Goal: Communication & Community: Share content

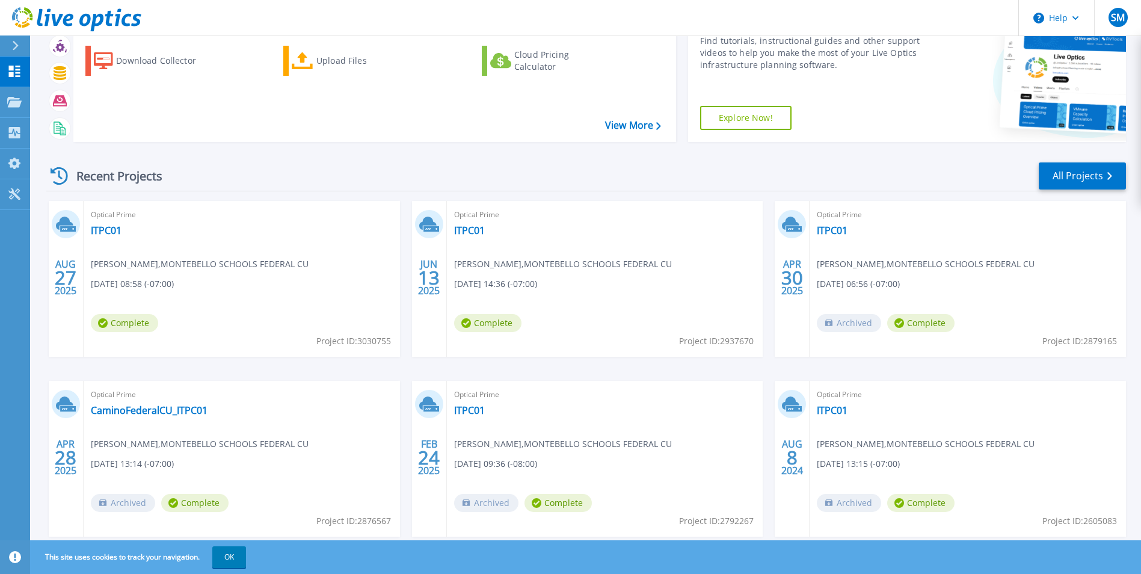
scroll to position [93, 0]
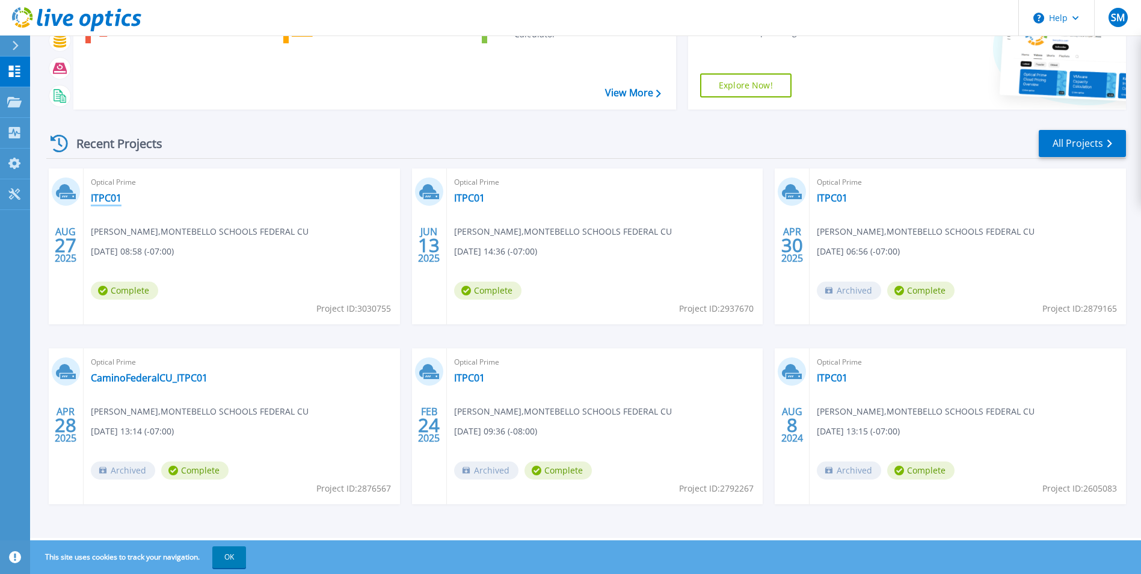
click at [110, 198] on link "ITPC01" at bounding box center [106, 198] width 31 height 12
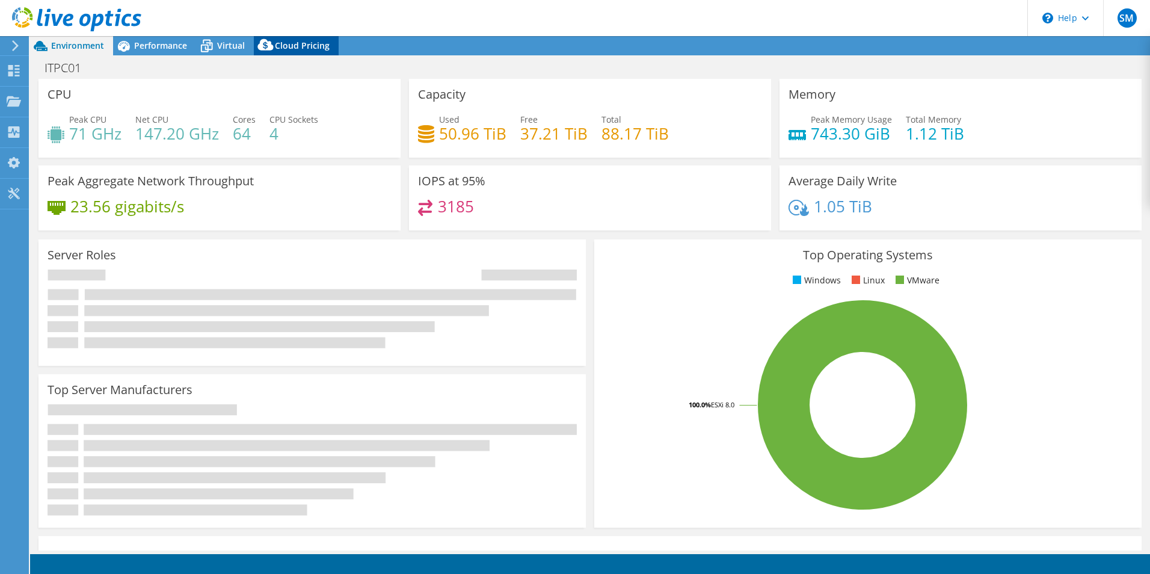
select select "USD"
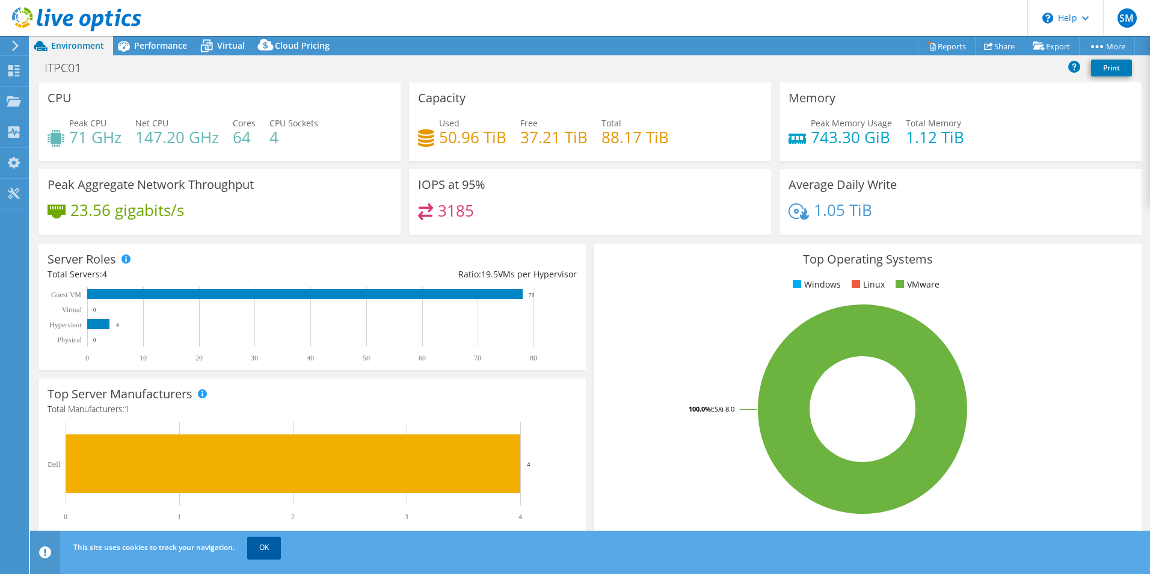
click at [263, 545] on link "OK" at bounding box center [264, 547] width 34 height 22
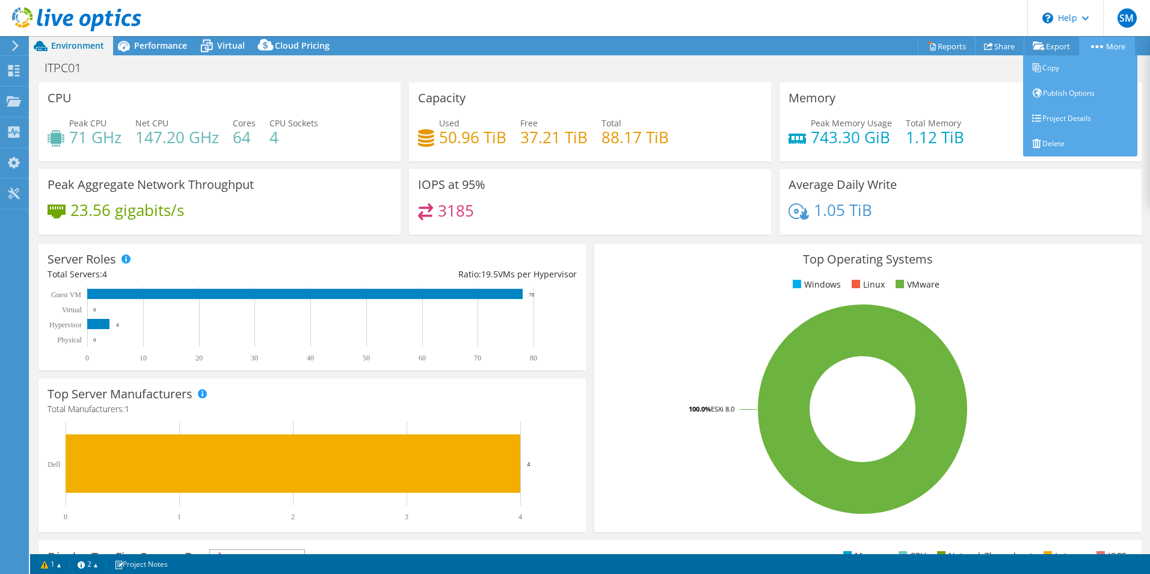
click at [1103, 46] on link "More" at bounding box center [1107, 46] width 56 height 19
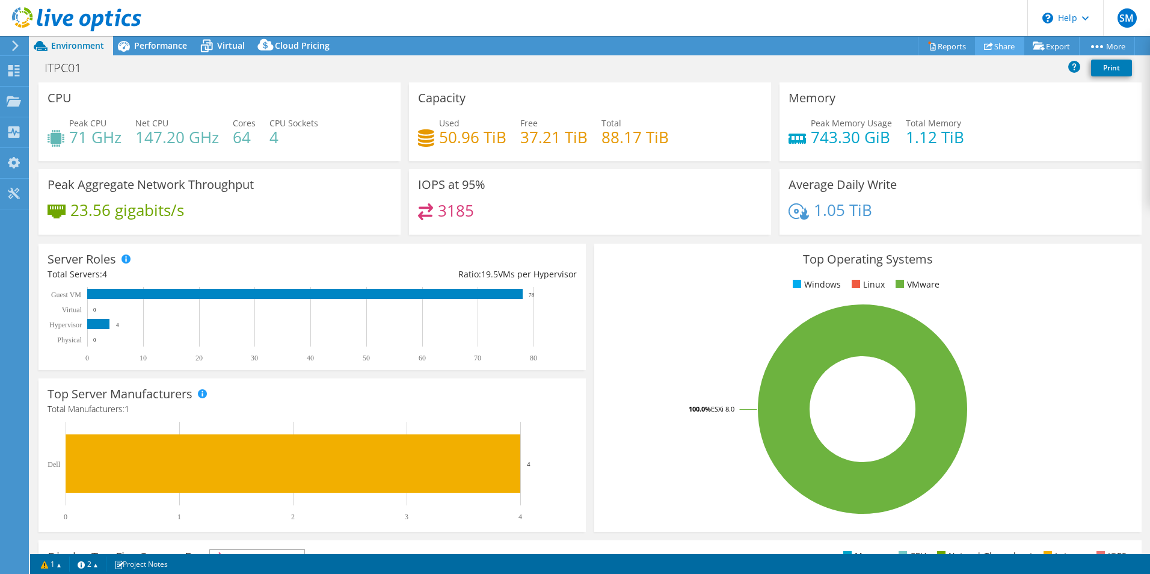
click at [1003, 42] on link "Share" at bounding box center [999, 46] width 49 height 19
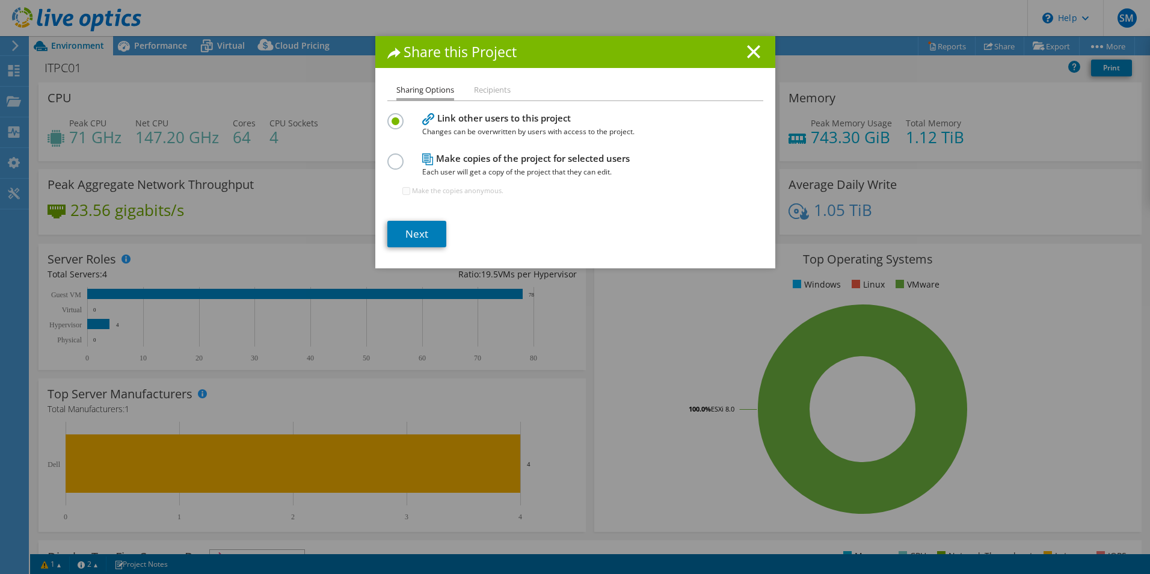
click at [393, 156] on label at bounding box center [397, 154] width 21 height 3
click at [0, 0] on input "radio" at bounding box center [0, 0] width 0 height 0
click at [416, 231] on link "Next" at bounding box center [416, 234] width 59 height 26
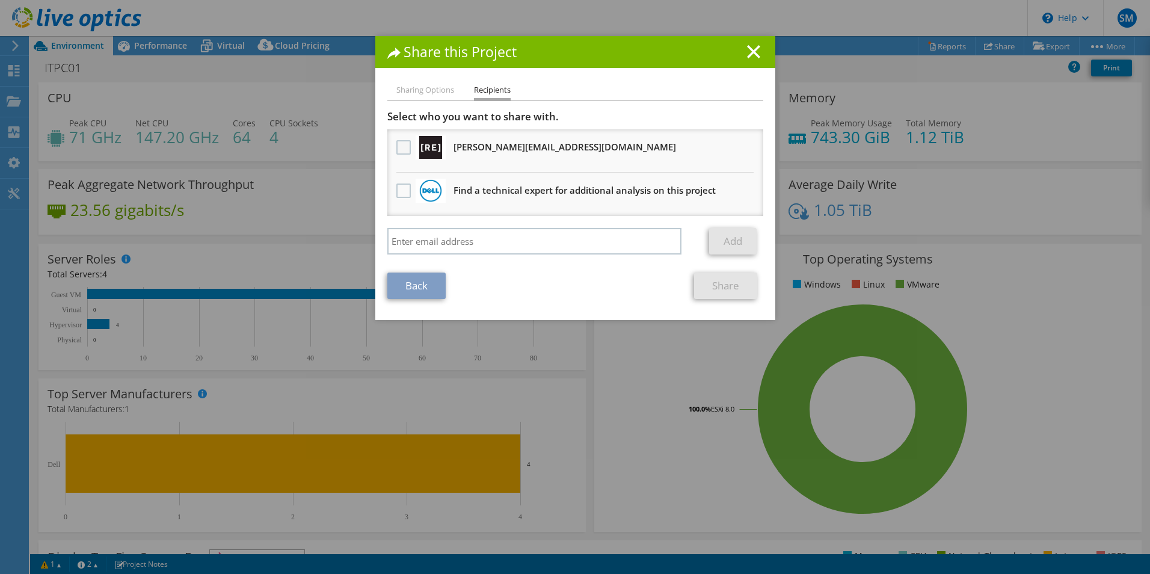
click at [400, 149] on label at bounding box center [404, 147] width 17 height 14
click at [0, 0] on input "checkbox" at bounding box center [0, 0] width 0 height 0
click at [711, 293] on link "Share" at bounding box center [725, 285] width 63 height 26
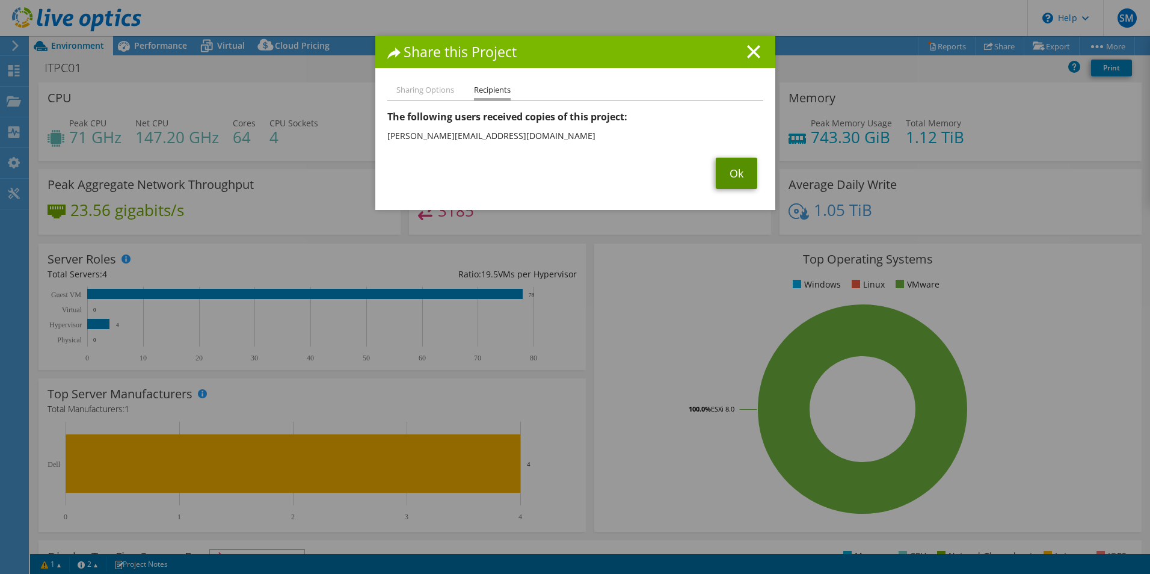
click at [733, 172] on link "Ok" at bounding box center [735, 173] width 41 height 31
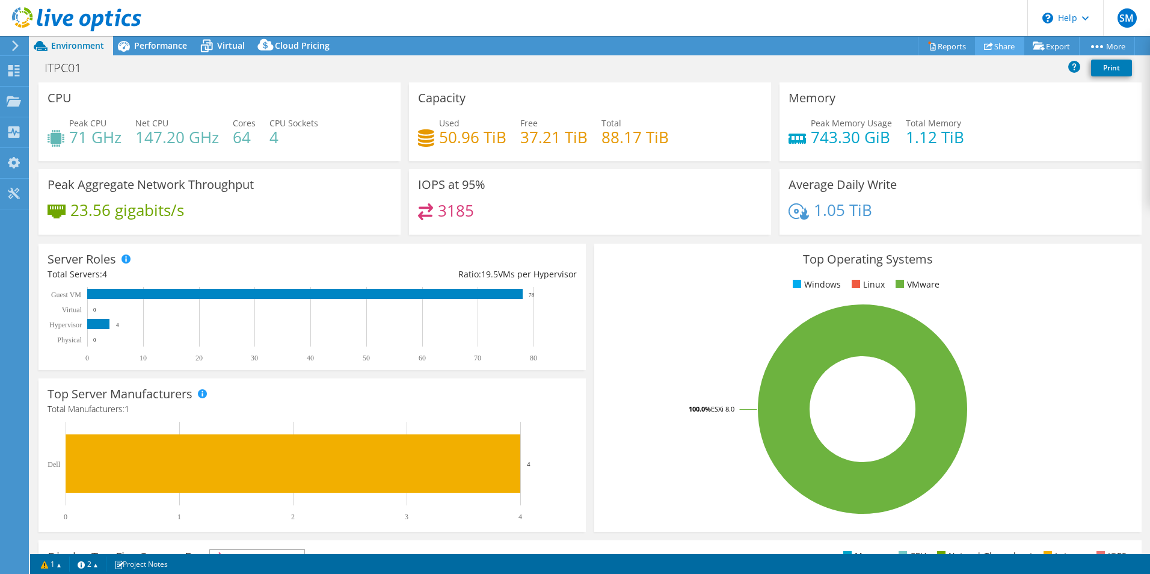
click at [989, 44] on link "Share" at bounding box center [999, 46] width 49 height 19
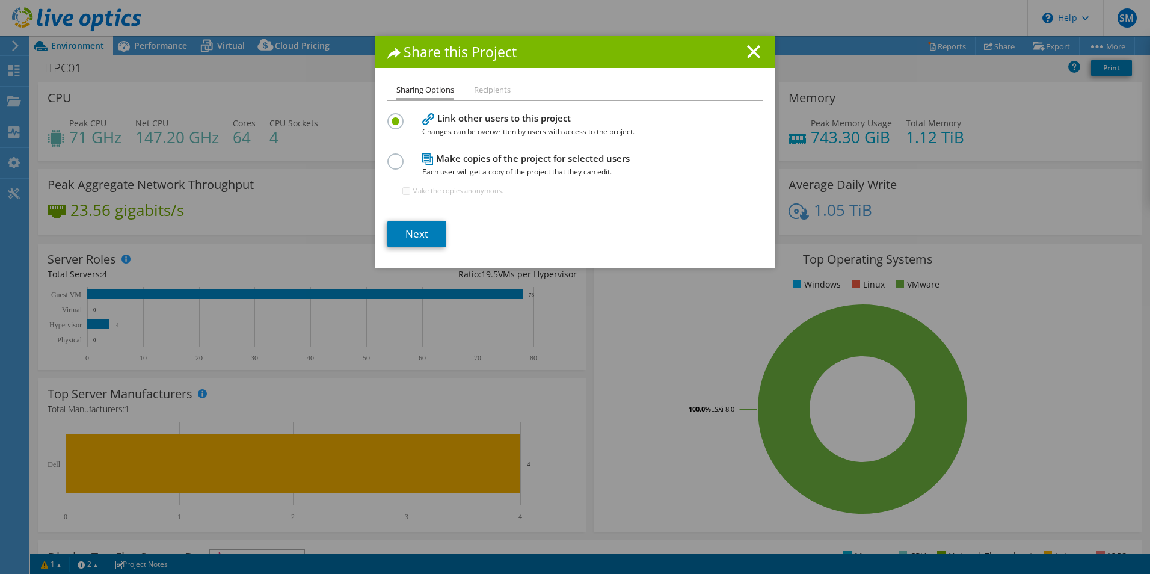
click at [387, 156] on label at bounding box center [397, 154] width 21 height 3
click at [0, 0] on input "radio" at bounding box center [0, 0] width 0 height 0
click at [411, 234] on link "Next" at bounding box center [416, 234] width 59 height 26
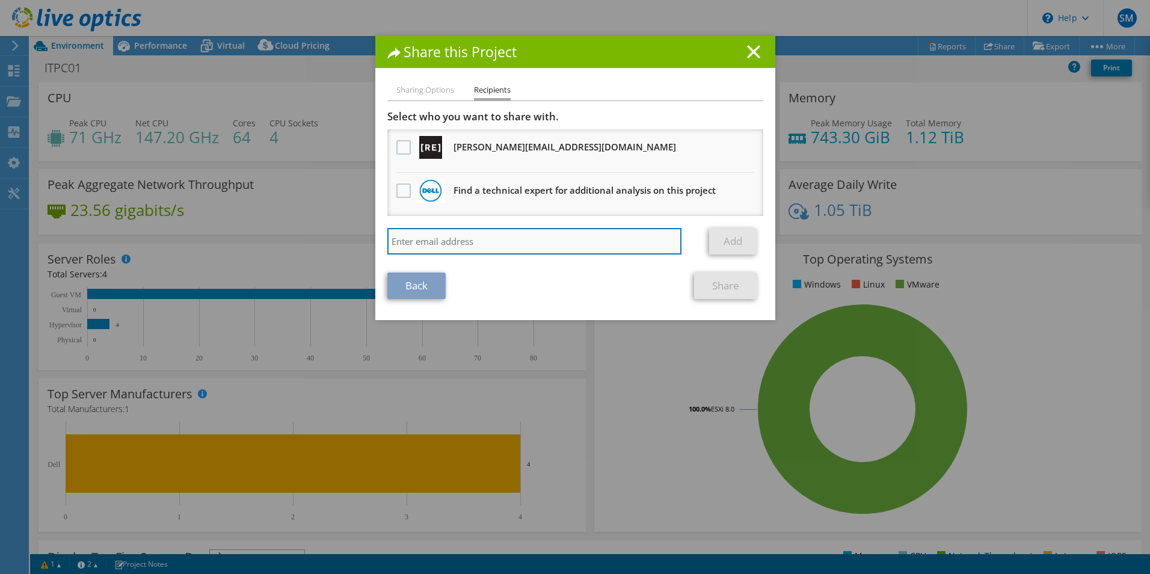
click at [403, 230] on input "search" at bounding box center [534, 241] width 295 height 26
drag, startPoint x: 402, startPoint y: 229, endPoint x: 407, endPoint y: 236, distance: 8.2
click at [404, 231] on input "search" at bounding box center [534, 241] width 295 height 26
paste input "[PERSON_NAME][EMAIL_ADDRESS][PERSON_NAME][DOMAIN_NAME]"
type input "[PERSON_NAME][EMAIL_ADDRESS][PERSON_NAME][DOMAIN_NAME]"
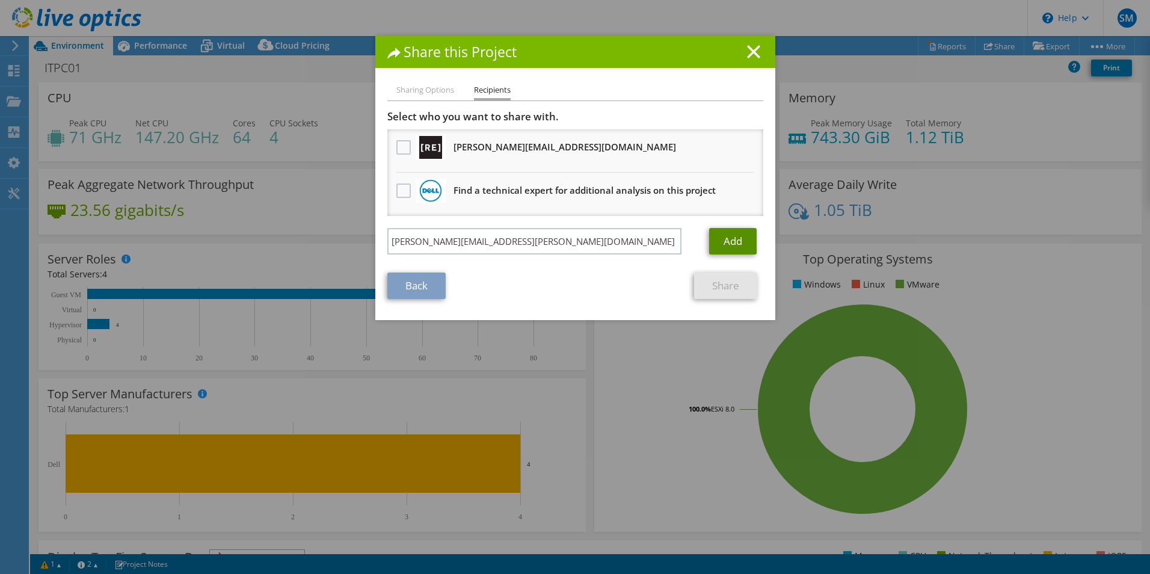
click at [730, 241] on link "Add" at bounding box center [732, 241] width 47 height 26
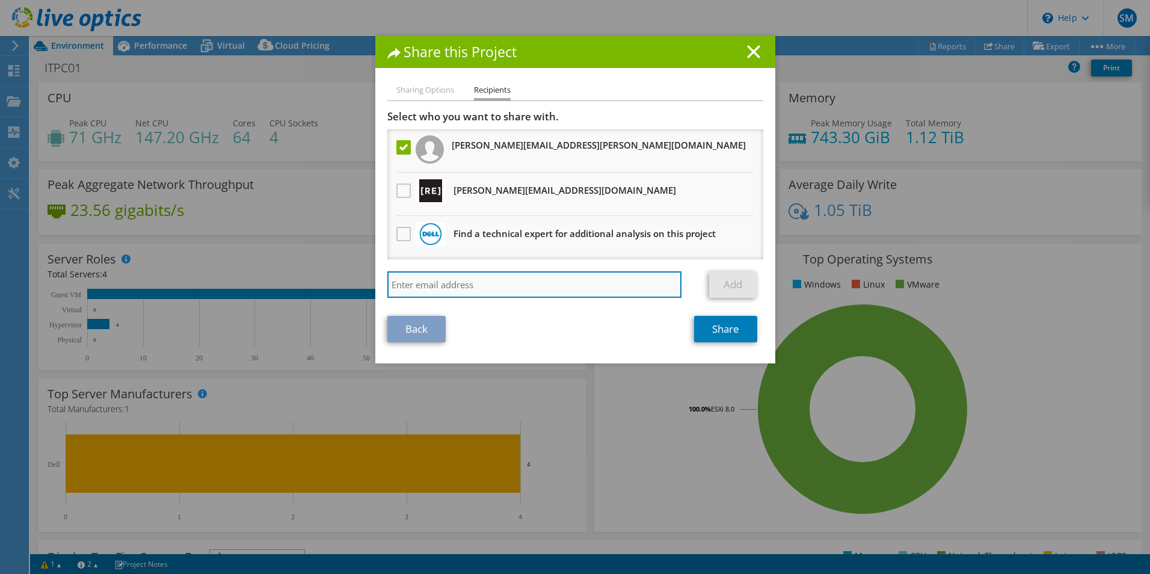
click at [503, 293] on input "search" at bounding box center [534, 284] width 295 height 26
paste input "[PERSON_NAME][EMAIL_ADDRESS][PERSON_NAME][DOMAIN_NAME]"
type input "[PERSON_NAME][EMAIL_ADDRESS][PERSON_NAME][DOMAIN_NAME]"
drag, startPoint x: 525, startPoint y: 284, endPoint x: 316, endPoint y: 284, distance: 209.2
click at [316, 284] on div "Share this Project Sharing Options Recipients Link other users to this project …" at bounding box center [575, 286] width 1150 height 501
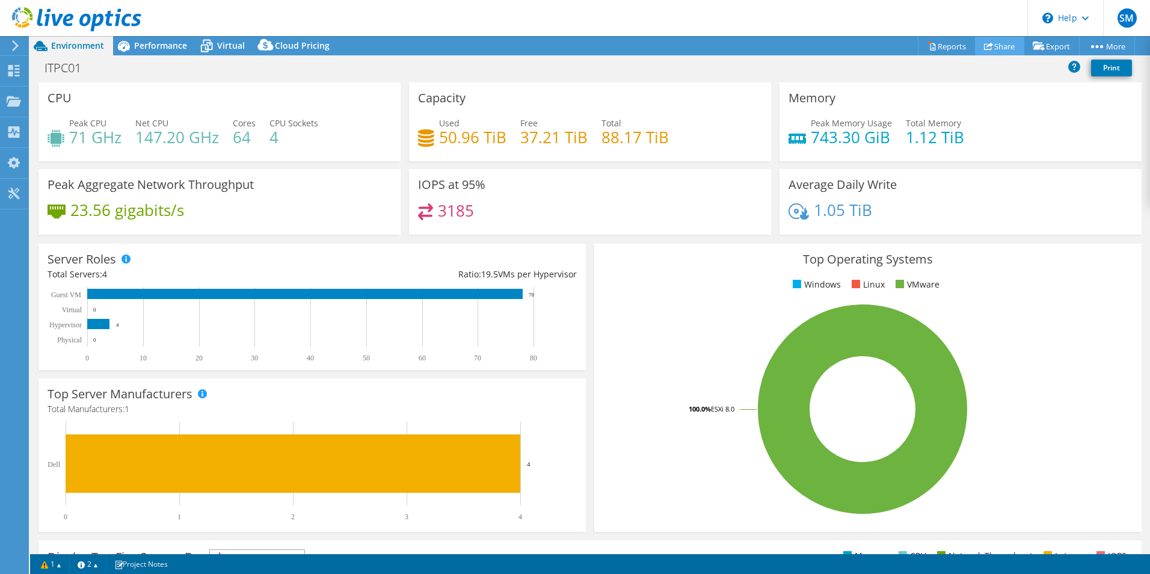
click at [993, 46] on link "Share" at bounding box center [999, 46] width 49 height 19
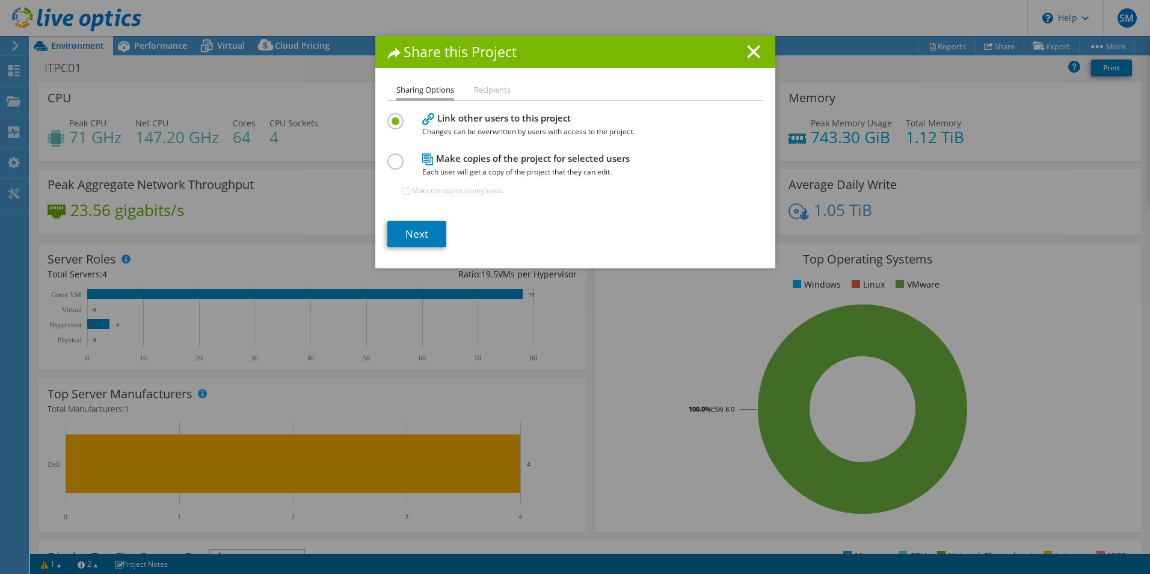
drag, startPoint x: 396, startPoint y: 158, endPoint x: 393, endPoint y: 168, distance: 10.1
click at [396, 156] on label at bounding box center [397, 154] width 21 height 3
click at [0, 0] on input "radio" at bounding box center [0, 0] width 0 height 0
click at [419, 236] on link "Next" at bounding box center [416, 234] width 59 height 26
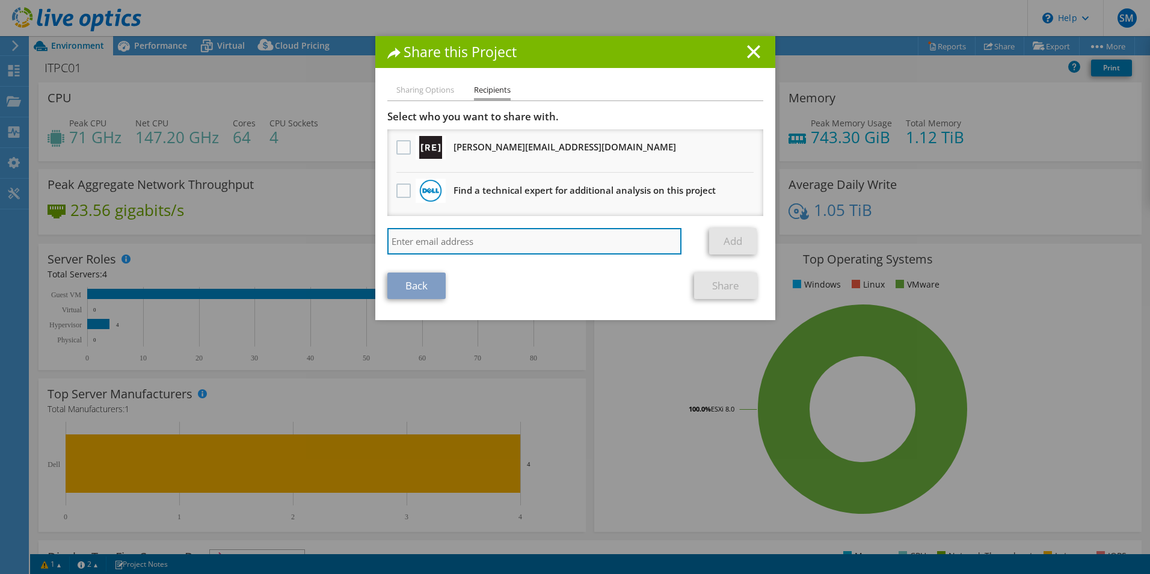
click at [417, 236] on input "search" at bounding box center [534, 241] width 295 height 26
paste input "[PERSON_NAME][EMAIL_ADDRESS][PERSON_NAME][DOMAIN_NAME]"
type input "[PERSON_NAME][EMAIL_ADDRESS][PERSON_NAME][DOMAIN_NAME]"
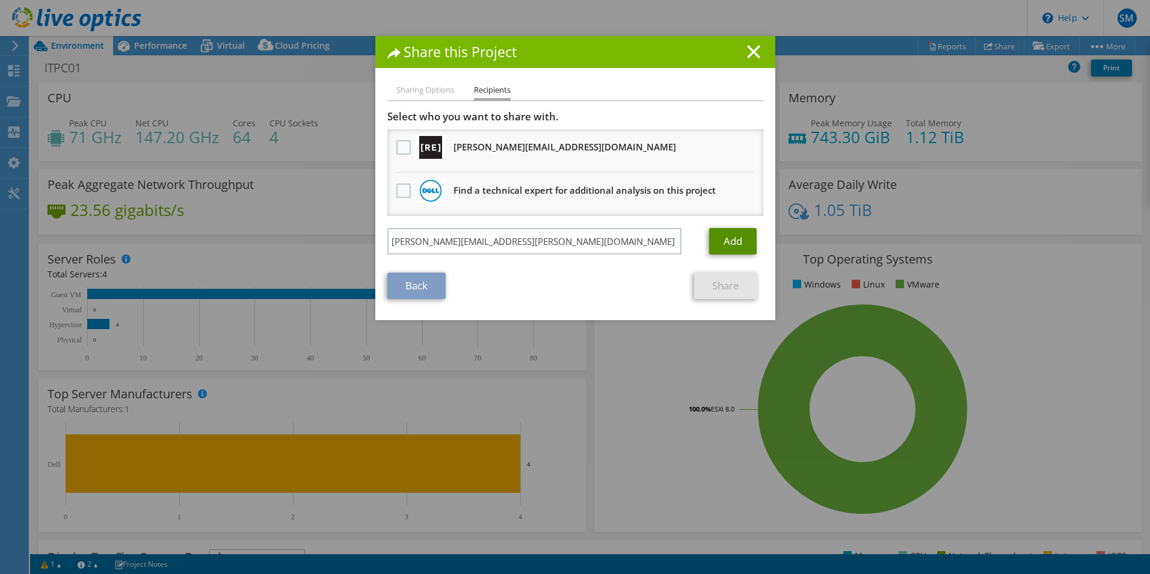
click at [734, 243] on link "Add" at bounding box center [732, 241] width 47 height 26
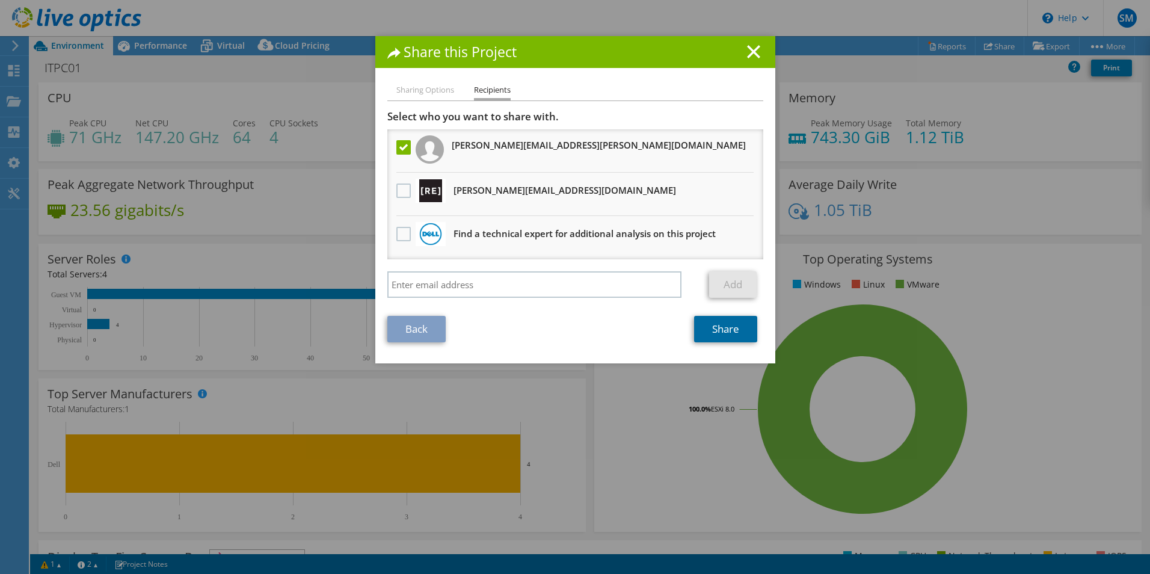
click at [708, 332] on link "Share" at bounding box center [725, 329] width 63 height 26
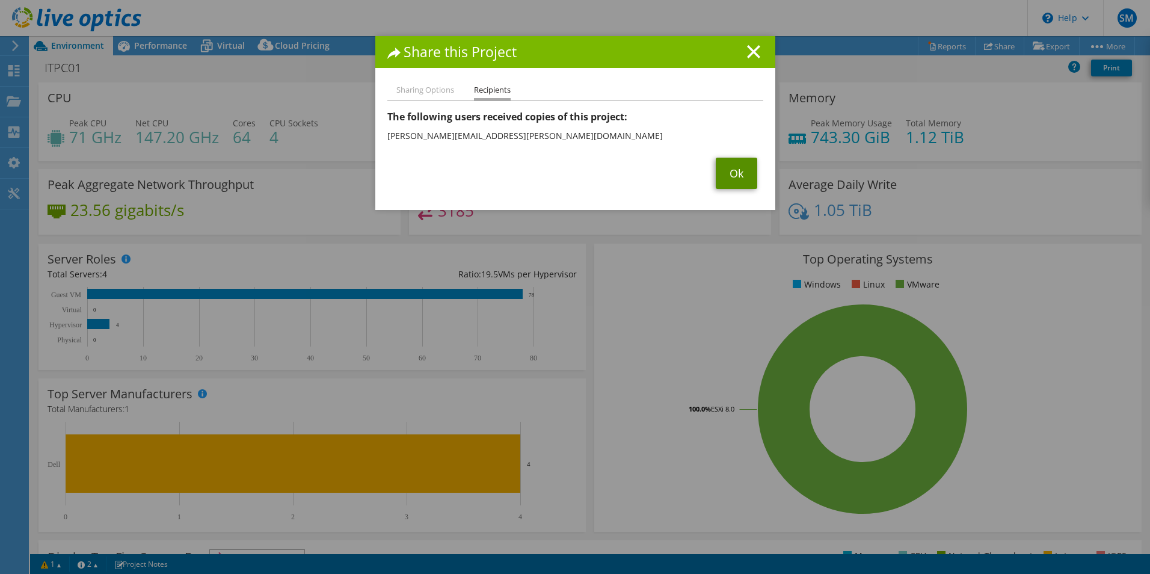
click at [735, 174] on link "Ok" at bounding box center [735, 173] width 41 height 31
